Goal: Transaction & Acquisition: Purchase product/service

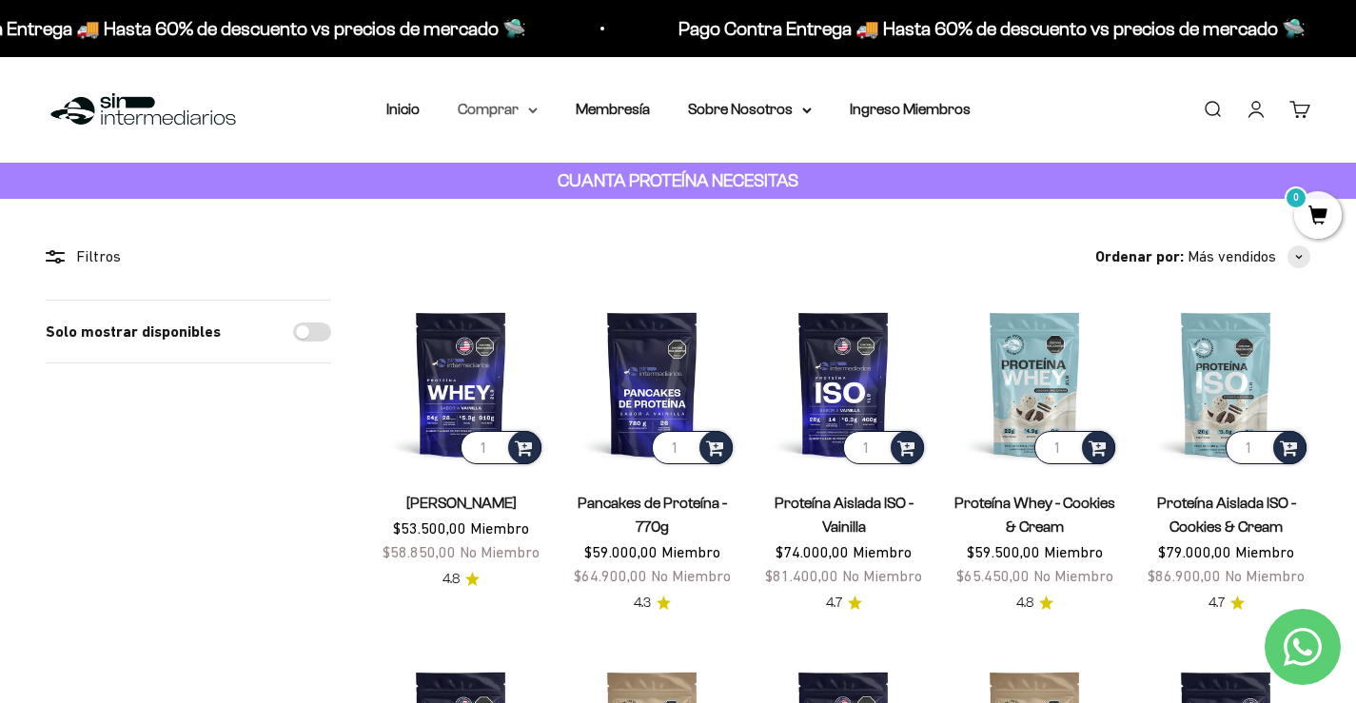
click at [500, 112] on summary "Comprar" at bounding box center [498, 109] width 80 height 25
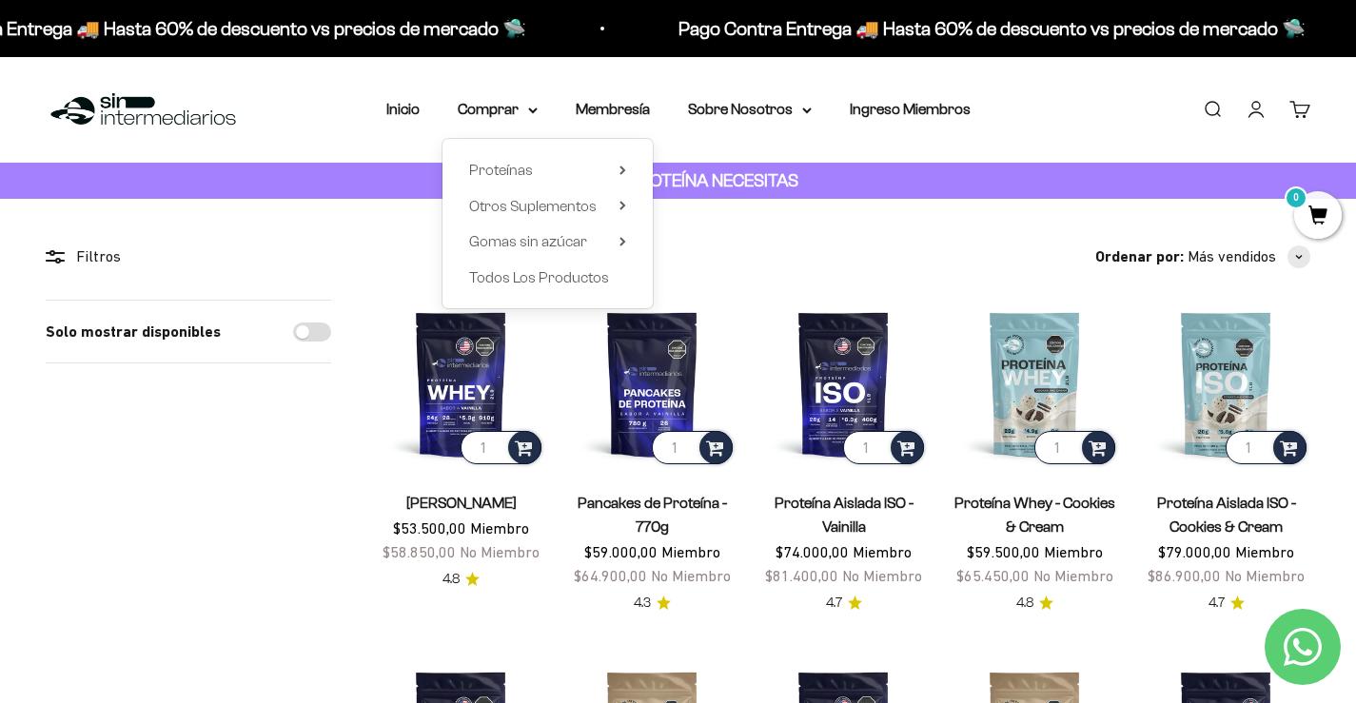
click at [627, 206] on div "Proteínas Ver Todos Whey Iso Vegan Shaker" at bounding box center [547, 223] width 210 height 169
click at [624, 206] on icon at bounding box center [622, 206] width 4 height 8
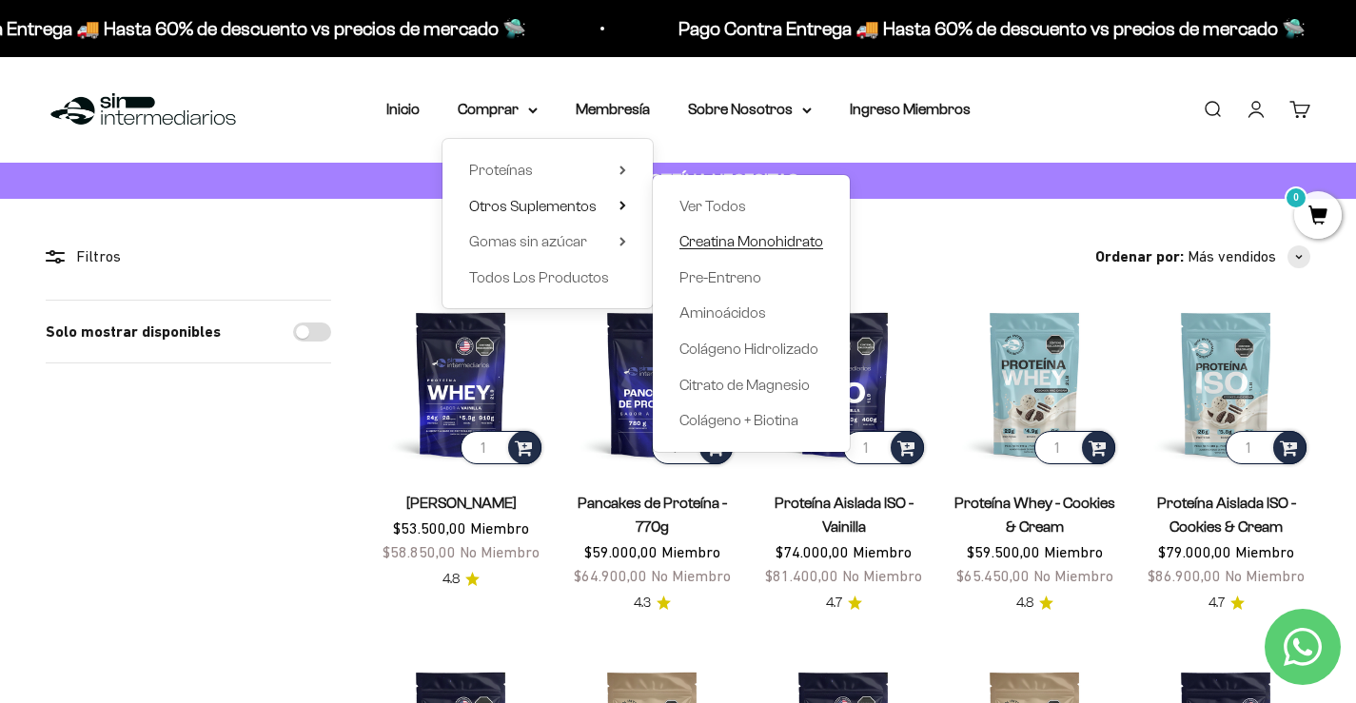
click at [715, 231] on span "Creatina Monohidrato" at bounding box center [751, 241] width 144 height 25
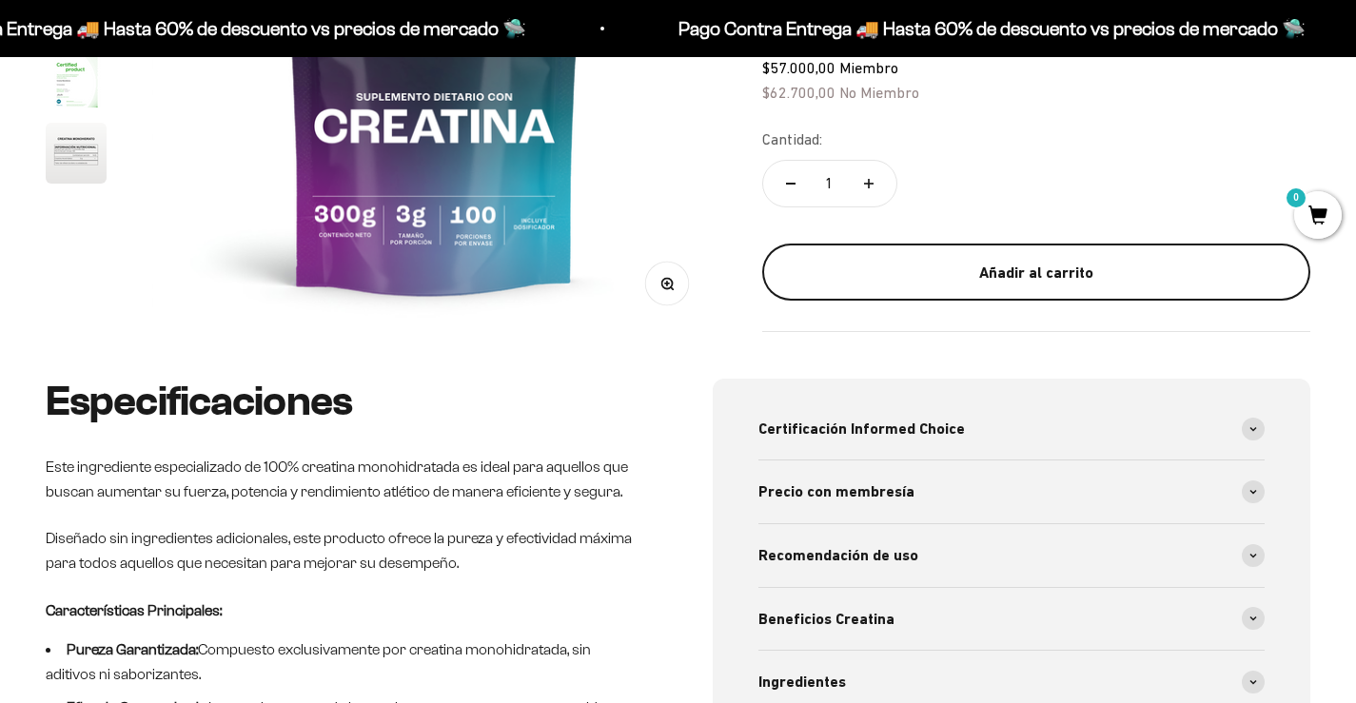
click at [1223, 265] on div "Añadir al carrito" at bounding box center [1036, 273] width 472 height 25
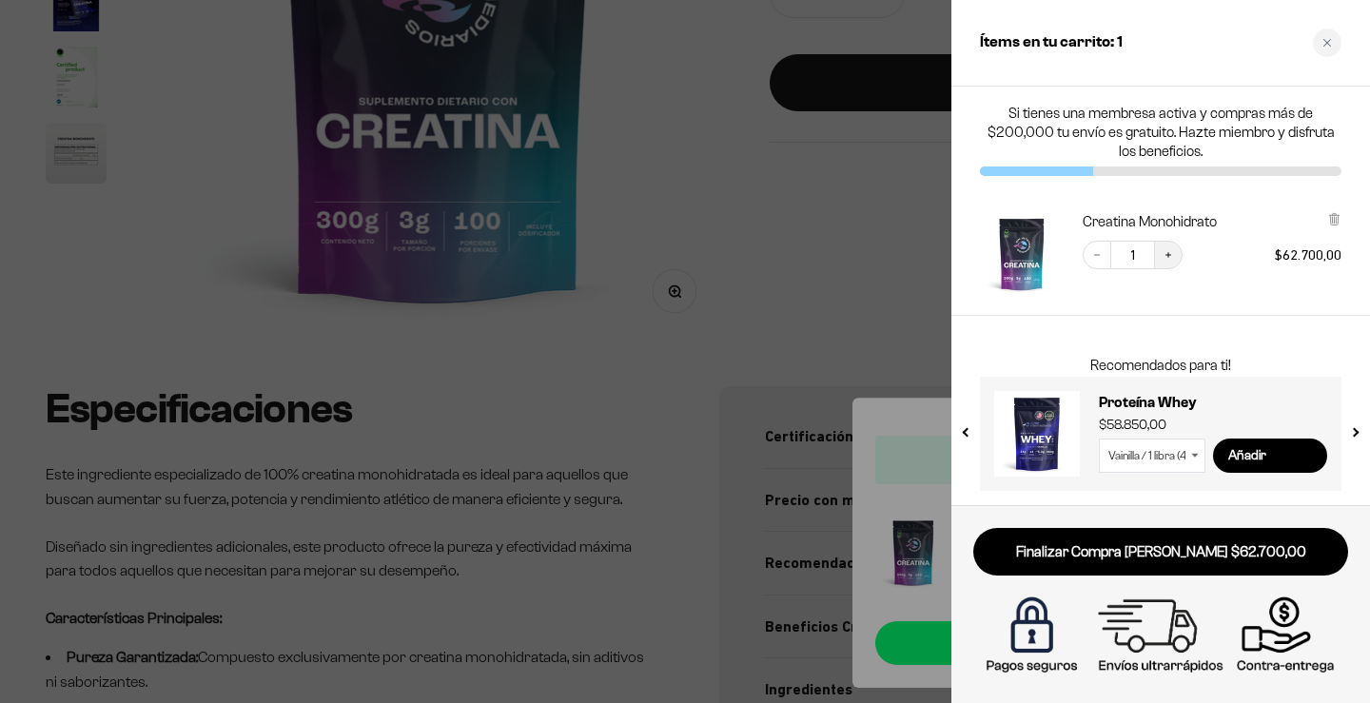
click at [1168, 252] on icon "Increase quantity" at bounding box center [1169, 255] width 6 height 6
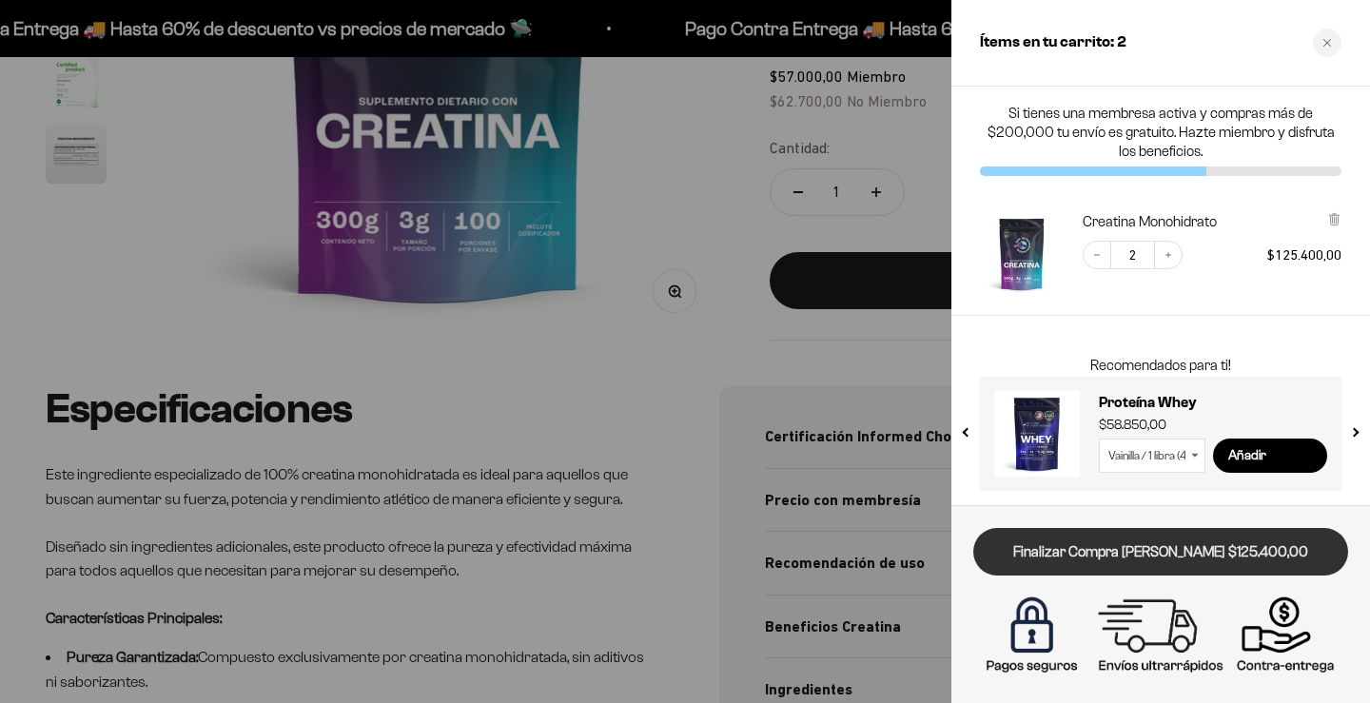
click at [1143, 547] on link "Finalizar Compra [PERSON_NAME] $125.400,00" at bounding box center [1160, 552] width 375 height 49
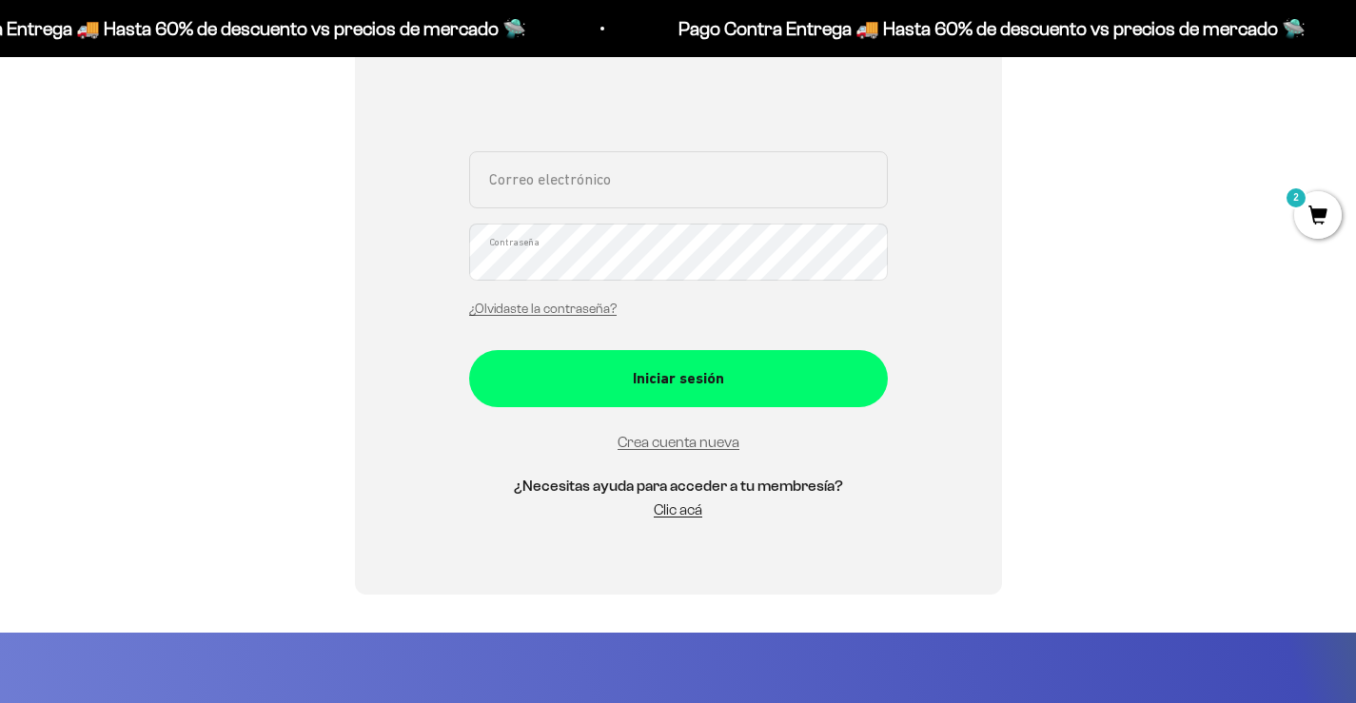
scroll to position [381, 0]
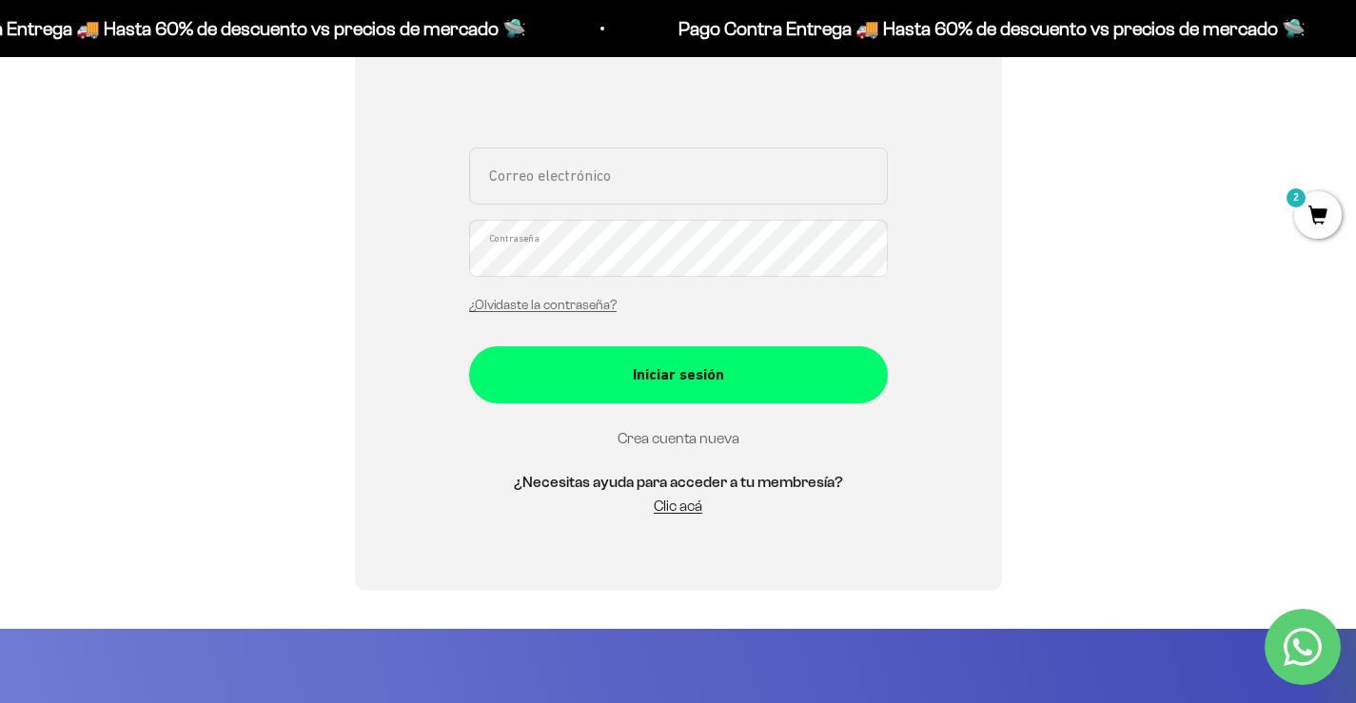
click at [714, 441] on link "Crea cuenta nueva" at bounding box center [679, 438] width 122 height 16
